Goal: Information Seeking & Learning: Learn about a topic

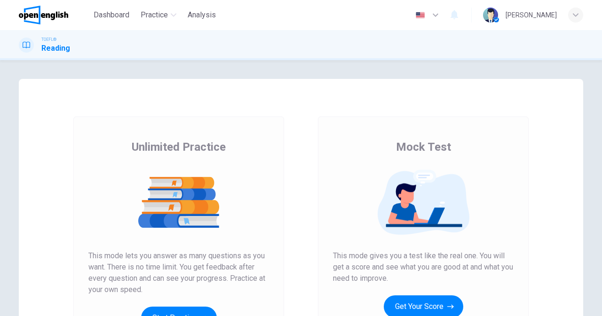
scroll to position [47, 0]
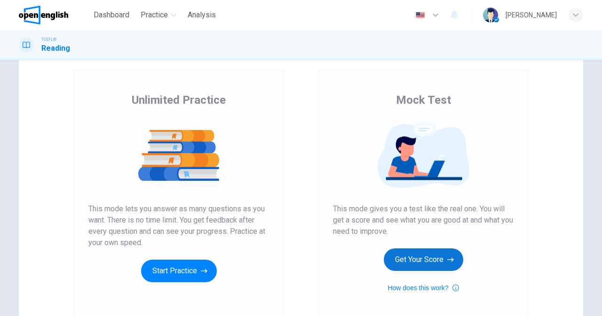
click at [421, 259] on button "Get Your Score" at bounding box center [423, 260] width 79 height 23
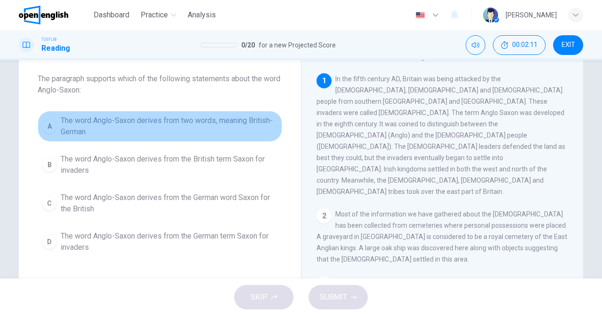
click at [48, 124] on div "A" at bounding box center [49, 126] width 15 height 15
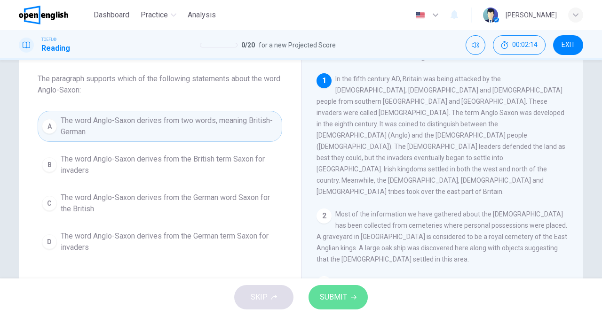
click at [339, 295] on span "SUBMIT" at bounding box center [333, 297] width 27 height 13
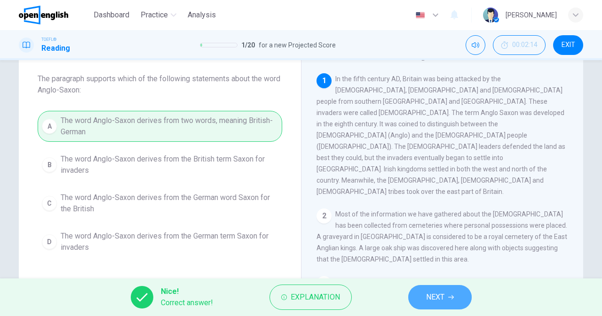
click at [426, 293] on span "NEXT" at bounding box center [435, 297] width 18 height 13
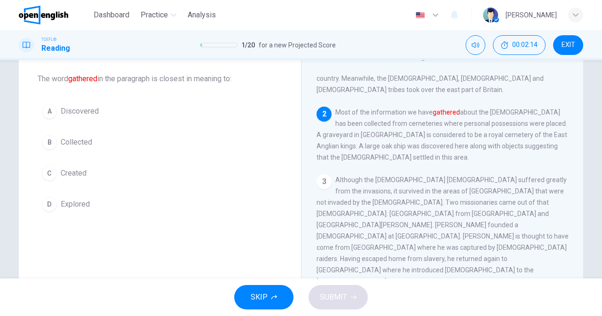
scroll to position [105, 0]
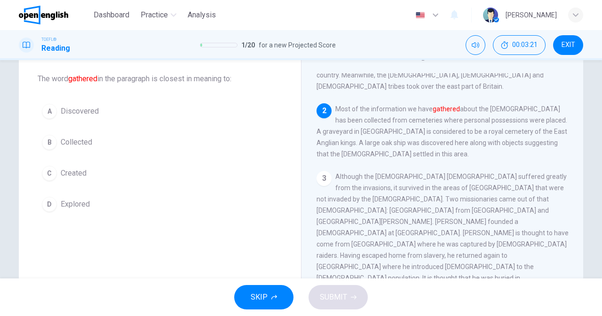
click at [46, 110] on div "A" at bounding box center [49, 111] width 15 height 15
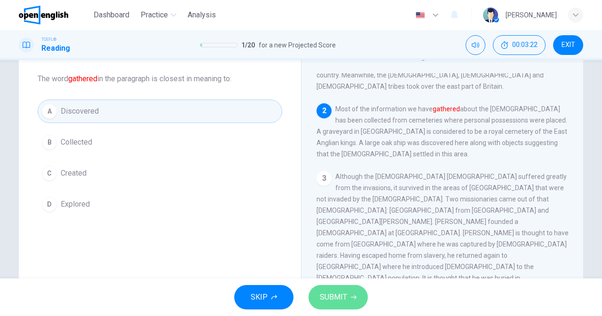
click at [335, 303] on span "SUBMIT" at bounding box center [333, 297] width 27 height 13
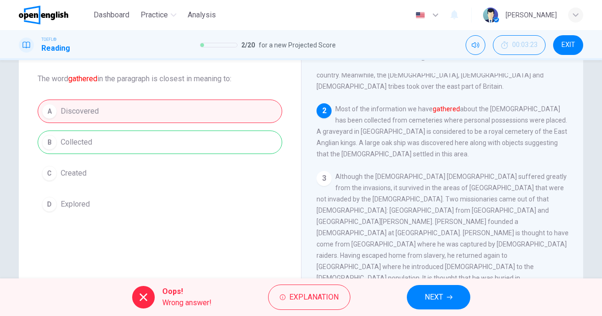
drag, startPoint x: 360, startPoint y: 92, endPoint x: 331, endPoint y: 91, distance: 29.2
click at [331, 103] on div "2 Most of the information we have gathered about the [DEMOGRAPHIC_DATA] has bee…" at bounding box center [442, 131] width 252 height 56
click at [321, 292] on span "Explanation" at bounding box center [313, 297] width 49 height 13
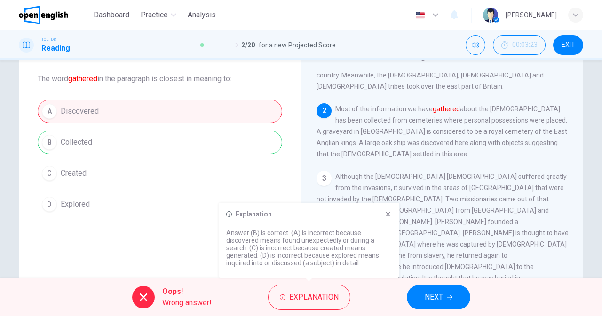
click at [430, 294] on span "NEXT" at bounding box center [433, 297] width 18 height 13
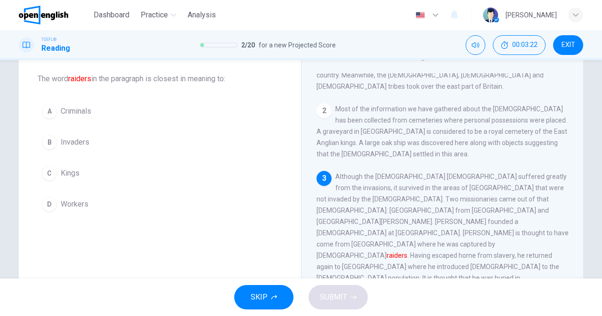
scroll to position [175, 0]
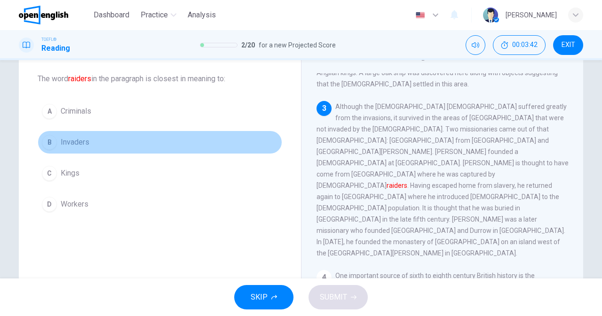
click at [47, 144] on div "B" at bounding box center [49, 142] width 15 height 15
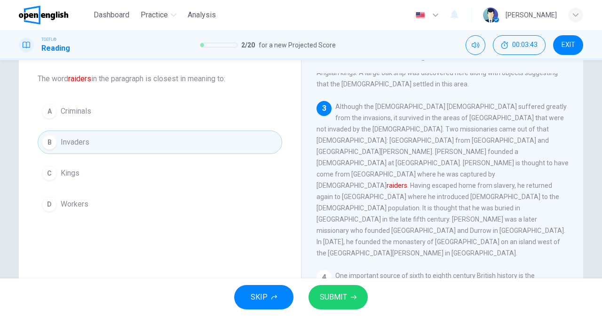
click at [332, 306] on button "SUBMIT" at bounding box center [337, 297] width 59 height 24
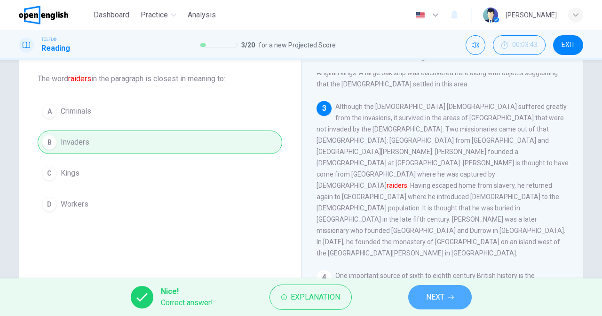
click at [424, 291] on button "NEXT" at bounding box center [439, 297] width 63 height 24
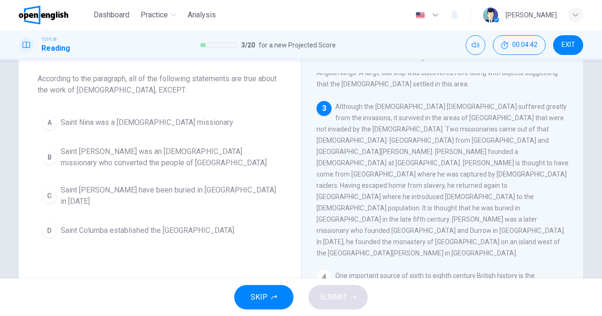
drag, startPoint x: 335, startPoint y: 80, endPoint x: 523, endPoint y: 165, distance: 206.4
click at [523, 165] on div "3 Although the [DEMOGRAPHIC_DATA] [DEMOGRAPHIC_DATA] suffered greatly from the …" at bounding box center [442, 180] width 252 height 158
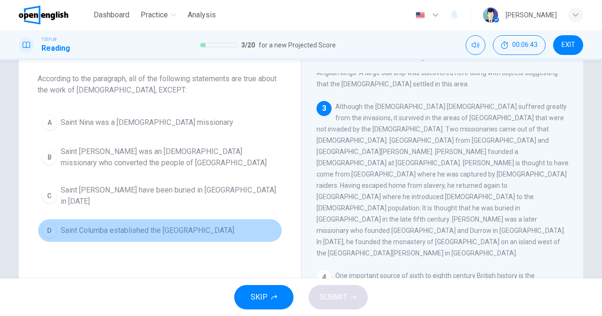
click at [47, 223] on div "D" at bounding box center [49, 230] width 15 height 15
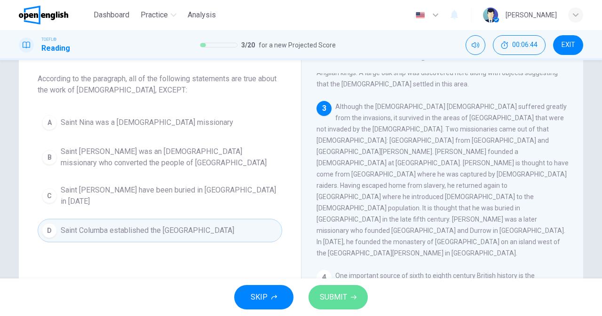
click at [333, 291] on span "SUBMIT" at bounding box center [333, 297] width 27 height 13
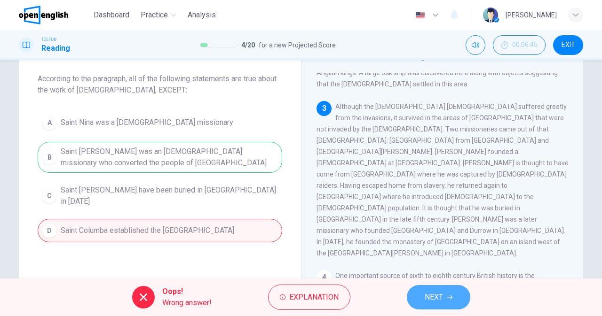
click at [441, 294] on span "NEXT" at bounding box center [433, 297] width 18 height 13
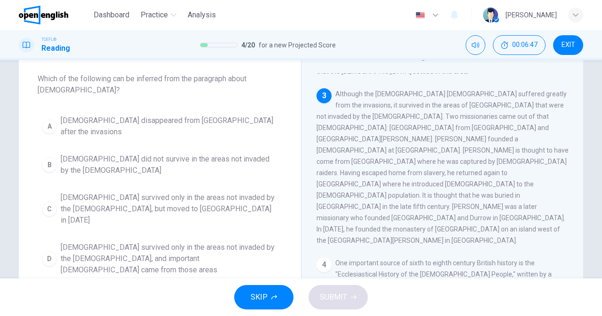
scroll to position [141, 0]
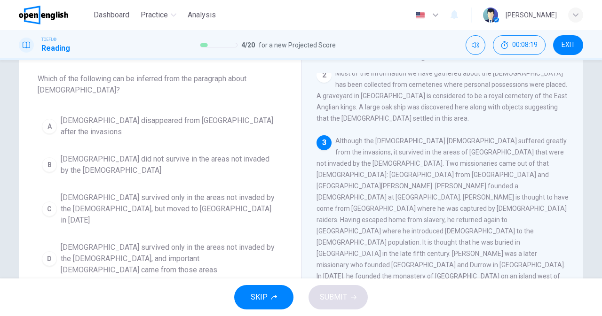
drag, startPoint x: 389, startPoint y: 150, endPoint x: 415, endPoint y: 149, distance: 25.9
click at [415, 149] on span "Although the [DEMOGRAPHIC_DATA] [DEMOGRAPHIC_DATA] suffered greatly from the in…" at bounding box center [442, 214] width 252 height 154
drag, startPoint x: 448, startPoint y: 147, endPoint x: 464, endPoint y: 150, distance: 15.9
click at [464, 150] on span "Although the [DEMOGRAPHIC_DATA] [DEMOGRAPHIC_DATA] suffered greatly from the in…" at bounding box center [442, 214] width 252 height 154
